Goal: Transaction & Acquisition: Purchase product/service

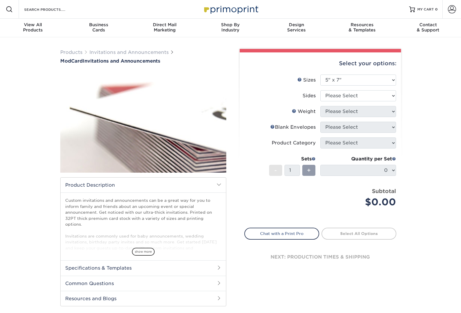
select select "5.00x7.00"
select select "32d3c223-f82c-492b-b915-ba065a00862f"
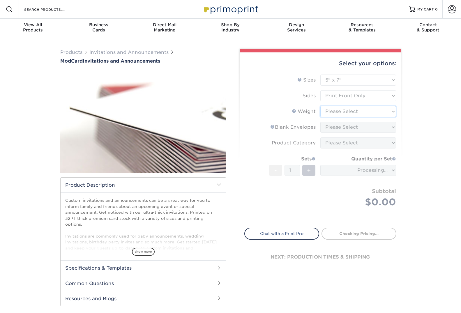
click at [391, 111] on select "Please Select 32PTUCBLK" at bounding box center [358, 111] width 76 height 11
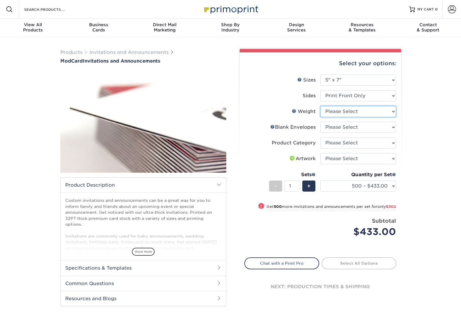
click at [391, 109] on select "Please Select 32PTUCBLK" at bounding box center [358, 111] width 76 height 11
click at [391, 111] on select "Please Select 32PTUCBLK" at bounding box center [358, 111] width 76 height 11
select select "32PTUCBLK"
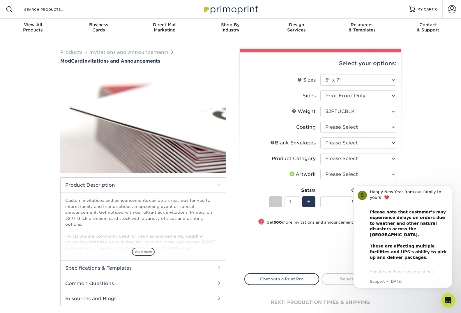
click at [438, 147] on div "Products Invitations and Announcements ModCard Invitations and Announcements sh…" at bounding box center [230, 189] width 461 height 304
click at [391, 128] on select at bounding box center [358, 127] width 76 height 11
select select "3e7618de-abca-4bda-9f97-8b9129e913d8"
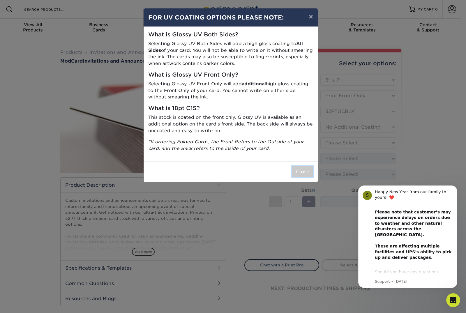
click at [300, 172] on button "Close" at bounding box center [302, 171] width 21 height 11
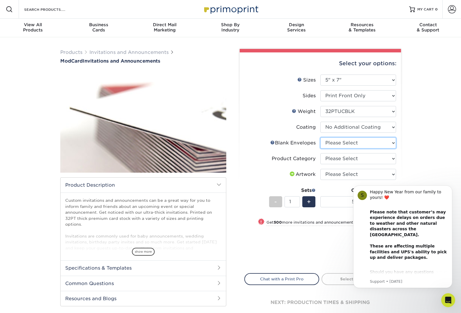
click at [391, 143] on select "Please Select No Blank Envelopes Yes 500 Envelopes A7 Yes 1000 Envelopes A7" at bounding box center [358, 142] width 76 height 11
select select "9f137334-7cf0-4a73-8a74-a4df662606ea"
click option "No Blank Envelopes" at bounding box center [0, 0] width 0 height 0
click at [391, 157] on select "Please Select Announcement Cards" at bounding box center [358, 158] width 76 height 11
select select "afc43903-b91d-4869-9f05-9fa1eb7dcbea"
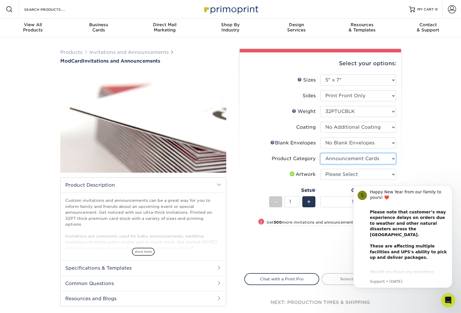
click option "Announcement Cards" at bounding box center [0, 0] width 0 height 0
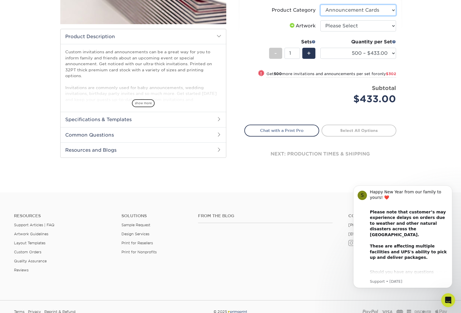
scroll to position [59, 0]
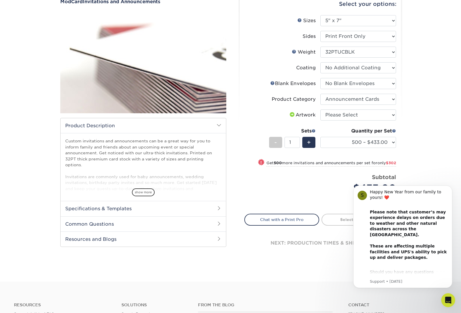
click at [146, 192] on span "show more" at bounding box center [143, 192] width 23 height 8
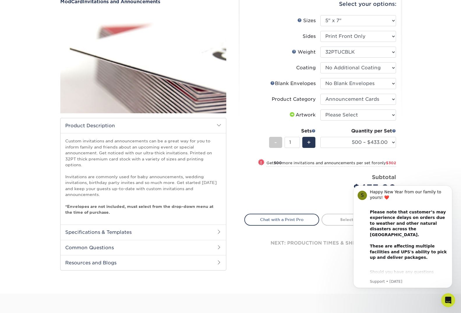
click at [214, 240] on h2 "Common Questions" at bounding box center [143, 247] width 165 height 15
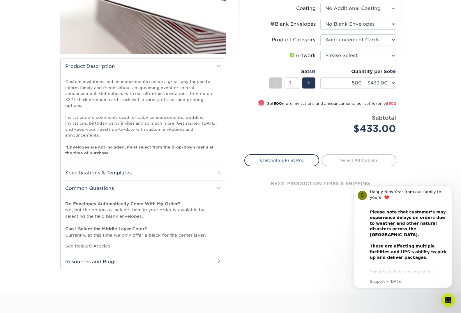
scroll to position [0, 0]
